Goal: Check status: Check status

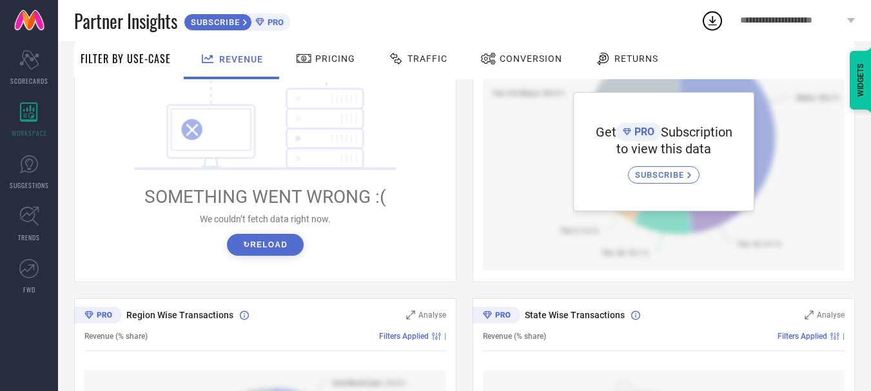
scroll to position [232, 0]
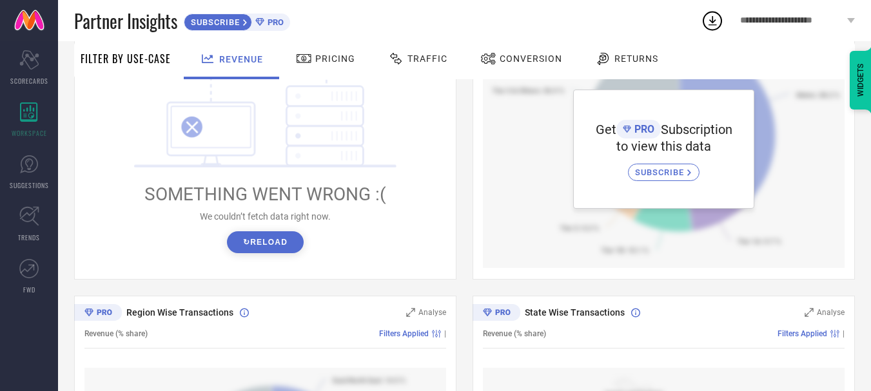
click at [281, 250] on button "↻ Reload" at bounding box center [265, 243] width 77 height 22
click at [282, 250] on button "↻ Reload" at bounding box center [265, 243] width 77 height 22
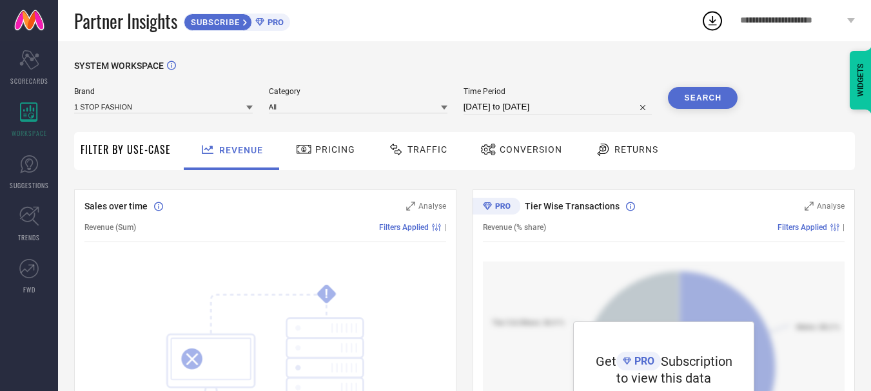
scroll to position [479, 0]
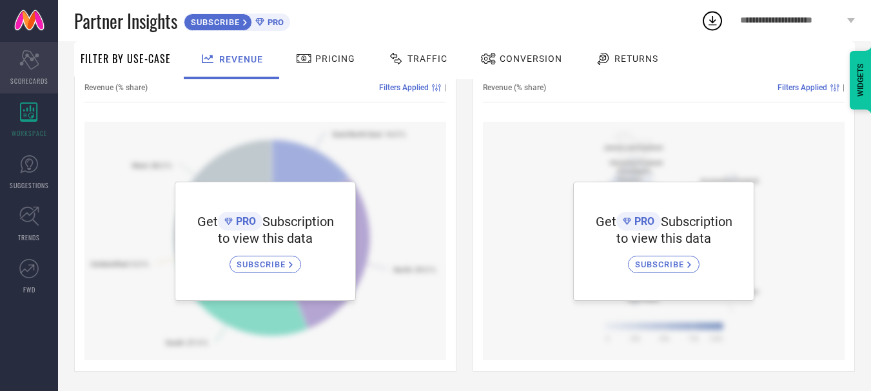
click at [39, 74] on div "Scorecard SCORECARDS" at bounding box center [29, 68] width 58 height 52
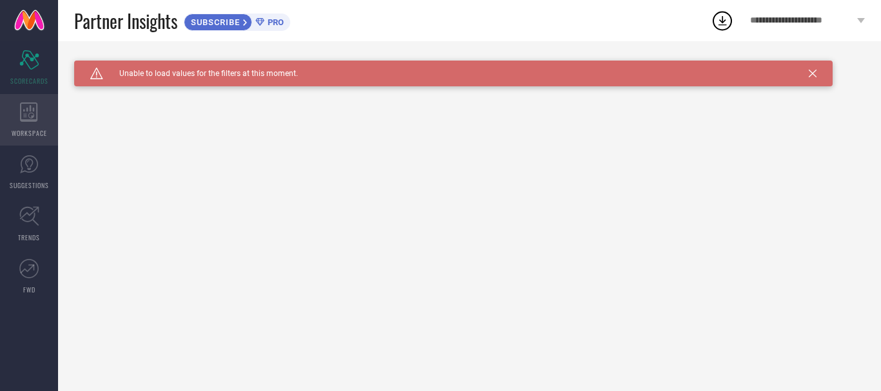
click at [21, 124] on div "WORKSPACE" at bounding box center [29, 120] width 58 height 52
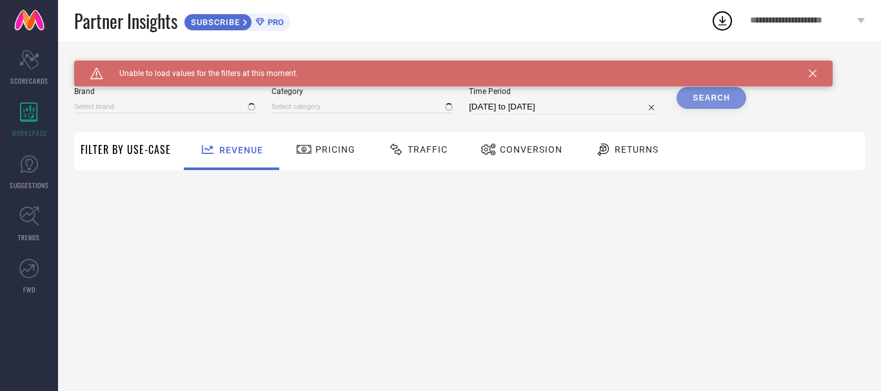
type input "1 STOP FASHION"
type input "All"
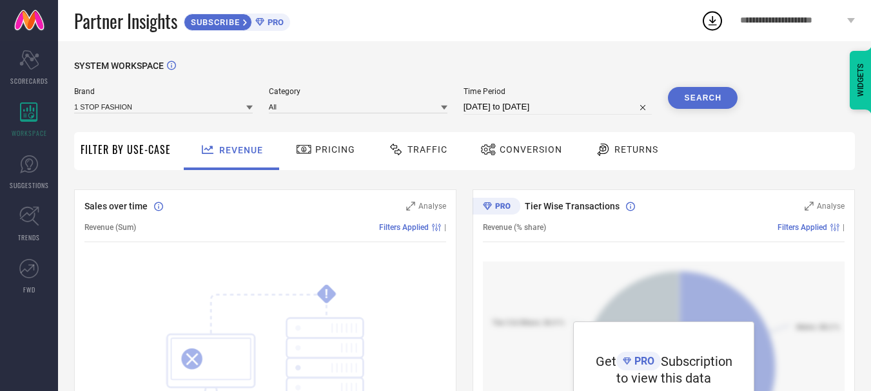
click at [294, 297] on div "Sales over time Analyse Revenue (Sum) Filters Applied | ! SOMETHING WENT WRONG …" at bounding box center [265, 351] width 382 height 322
